Goal: Check status: Check status

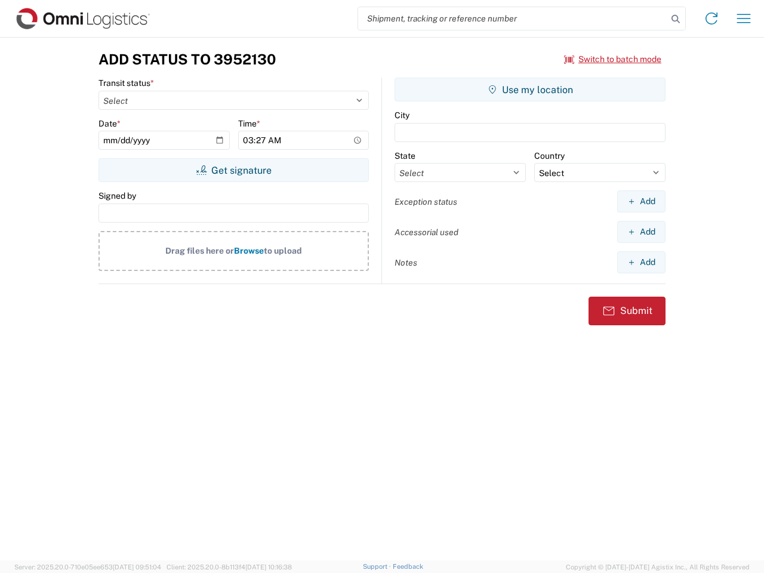
click at [513, 18] on input "search" at bounding box center [512, 18] width 309 height 23
click at [676, 19] on icon at bounding box center [675, 19] width 17 height 17
click at [711, 18] on icon at bounding box center [711, 18] width 19 height 19
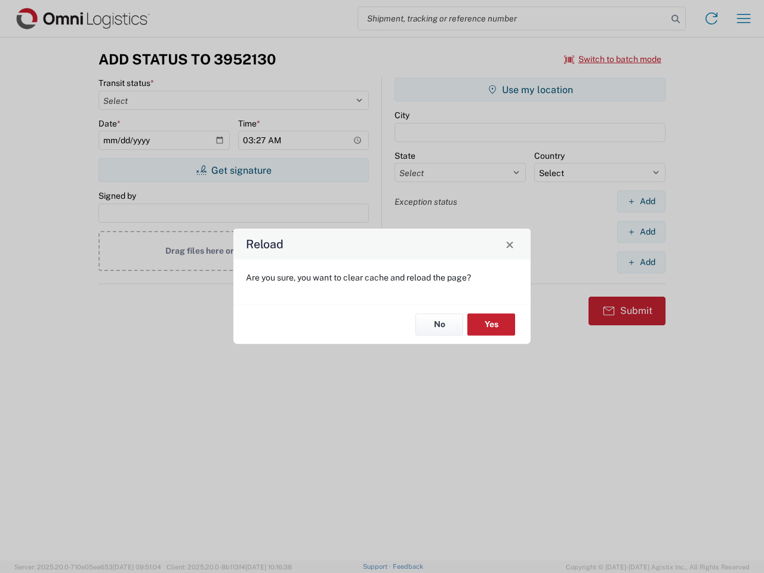
click at [613, 59] on div "Reload Are you sure, you want to clear cache and reload the page? No Yes" at bounding box center [382, 286] width 764 height 573
click at [233, 170] on div "Reload Are you sure, you want to clear cache and reload the page? No Yes" at bounding box center [382, 286] width 764 height 573
click at [530, 90] on div "Reload Are you sure, you want to clear cache and reload the page? No Yes" at bounding box center [382, 286] width 764 height 573
click at [641, 201] on div "Reload Are you sure, you want to clear cache and reload the page? No Yes" at bounding box center [382, 286] width 764 height 573
click at [641, 232] on div "Reload Are you sure, you want to clear cache and reload the page? No Yes" at bounding box center [382, 286] width 764 height 573
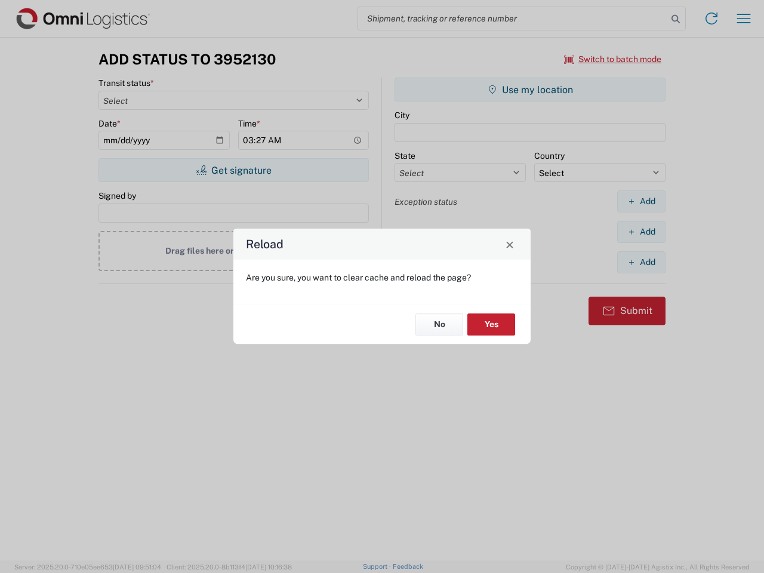
click at [641, 262] on div "Reload Are you sure, you want to clear cache and reload the page? No Yes" at bounding box center [382, 286] width 764 height 573
